Goal: Information Seeking & Learning: Learn about a topic

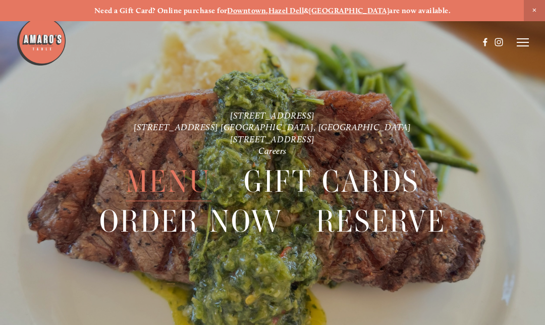
click at [179, 180] on span "Menu" at bounding box center [168, 181] width 85 height 39
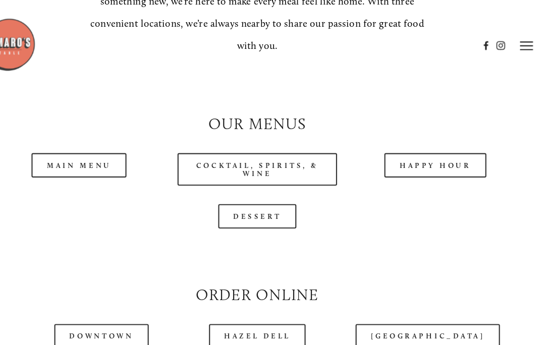
scroll to position [808, 0]
click at [73, 150] on link "Main Menu" at bounding box center [107, 154] width 88 height 23
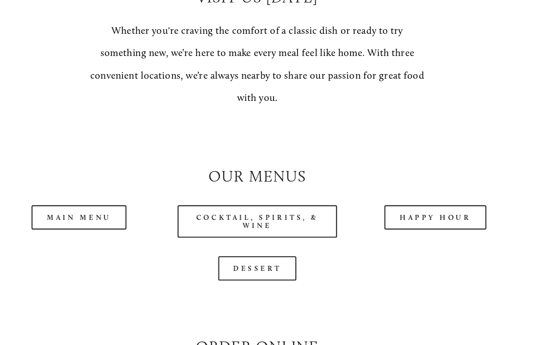
click at [246, 212] on link "Cocktail, Spirits, & Wine" at bounding box center [272, 227] width 148 height 30
click at [71, 212] on link "Main Menu" at bounding box center [107, 223] width 88 height 23
click at [406, 212] on link "Happy Hour" at bounding box center [438, 223] width 95 height 23
click at [72, 212] on link "Main Menu" at bounding box center [107, 223] width 88 height 23
